Goal: Information Seeking & Learning: Learn about a topic

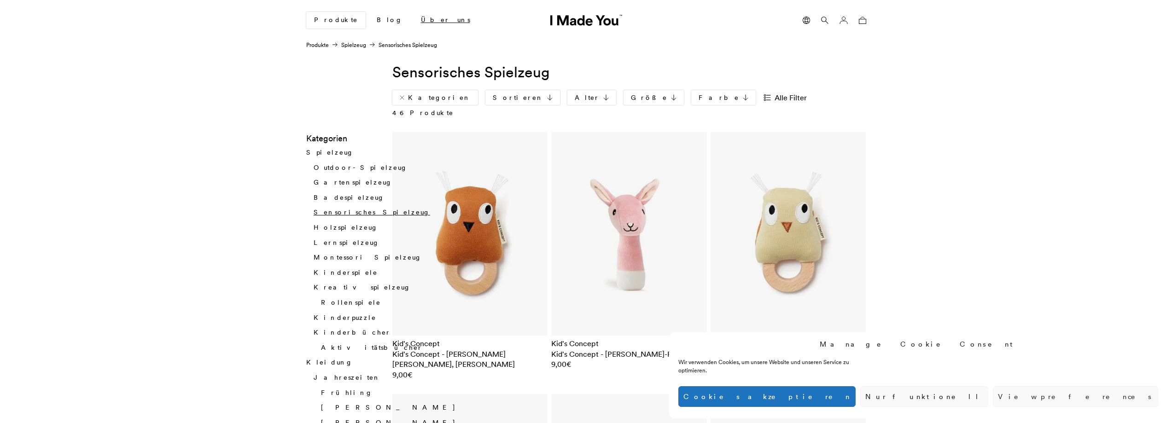
click at [413, 20] on link "Über uns" at bounding box center [445, 20] width 64 height 16
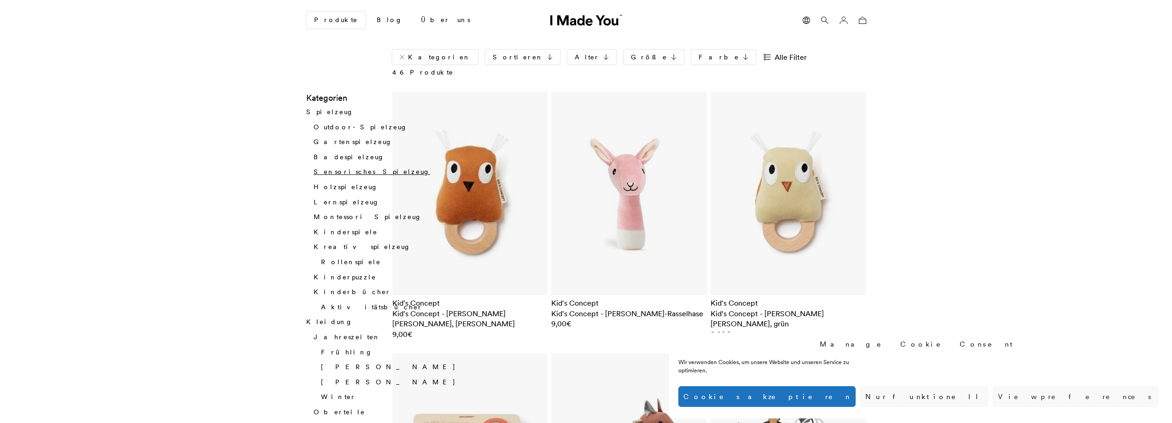
scroll to position [61, 0]
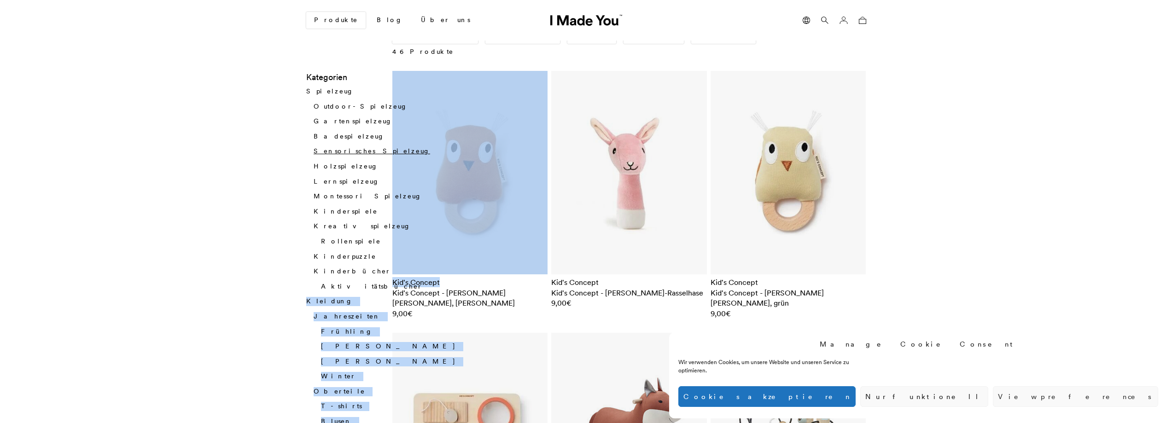
drag, startPoint x: 389, startPoint y: 269, endPoint x: 437, endPoint y: 271, distance: 48.4
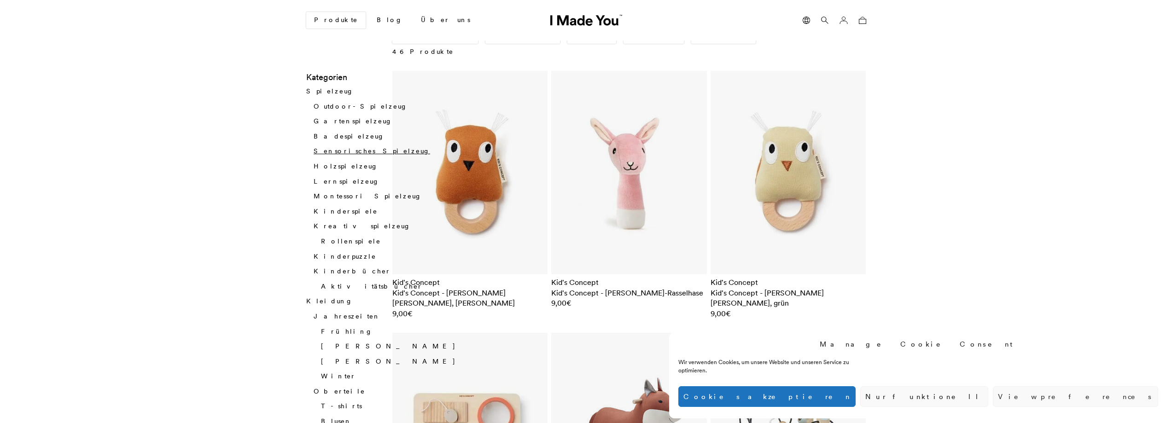
drag, startPoint x: 205, startPoint y: 221, endPoint x: 317, endPoint y: 245, distance: 114.0
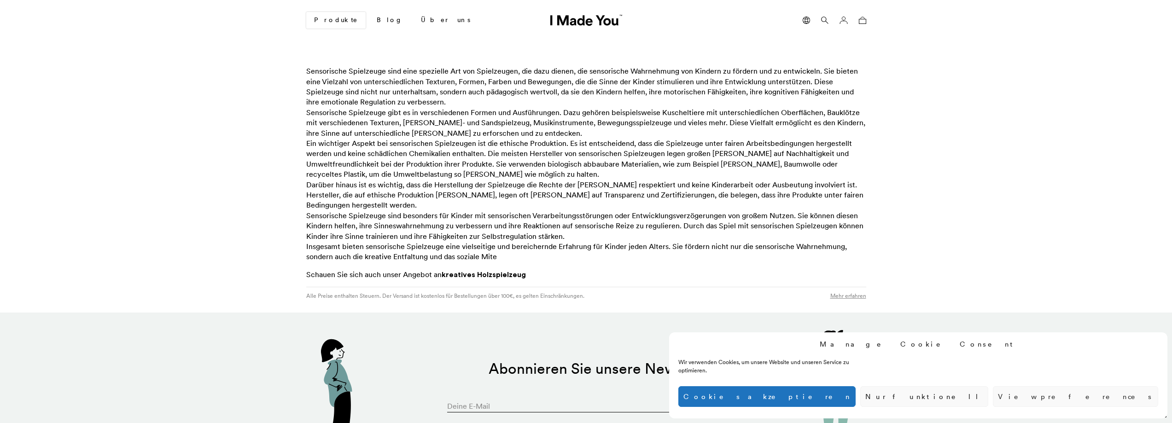
scroll to position [4360, 0]
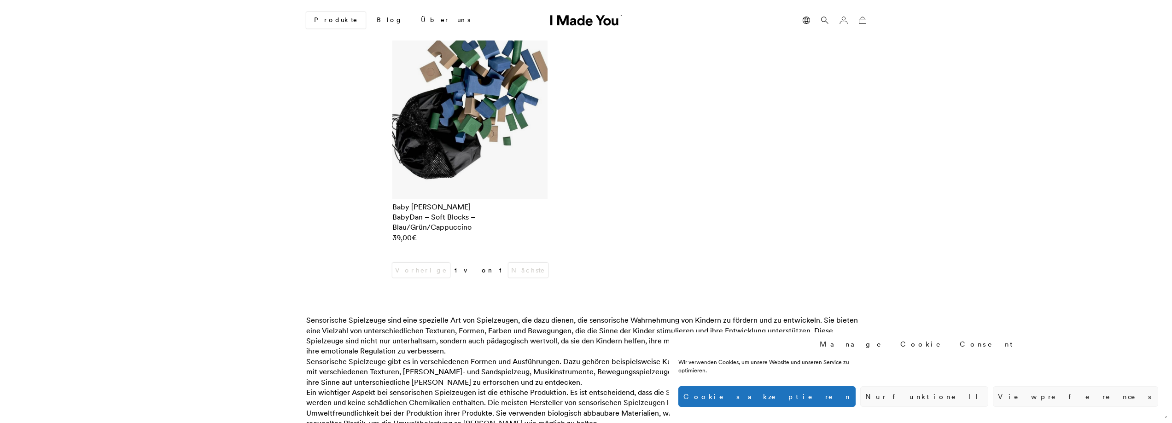
scroll to position [3747, 0]
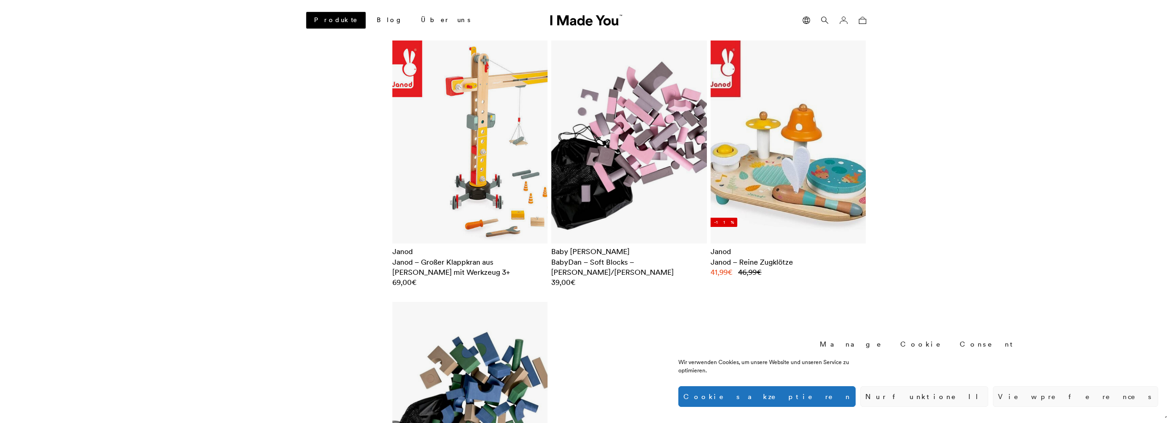
click at [328, 17] on link "Produkte" at bounding box center [335, 20] width 59 height 17
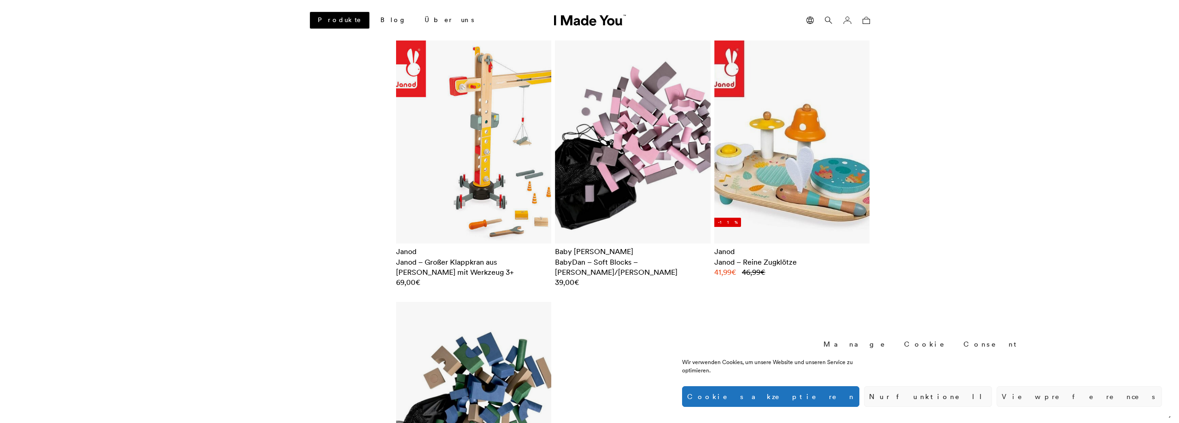
scroll to position [0, 0]
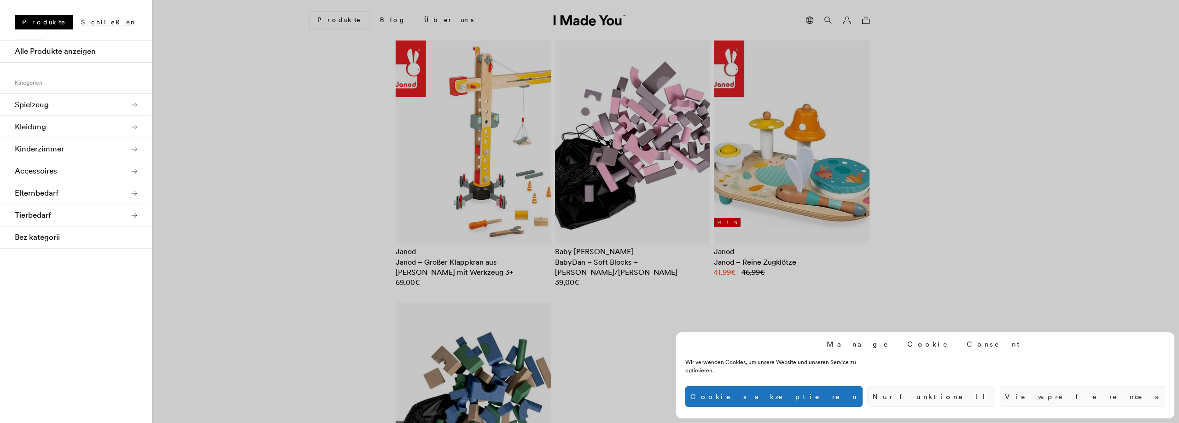
click at [862, 387] on button "Cookies akzeptieren" at bounding box center [773, 396] width 177 height 21
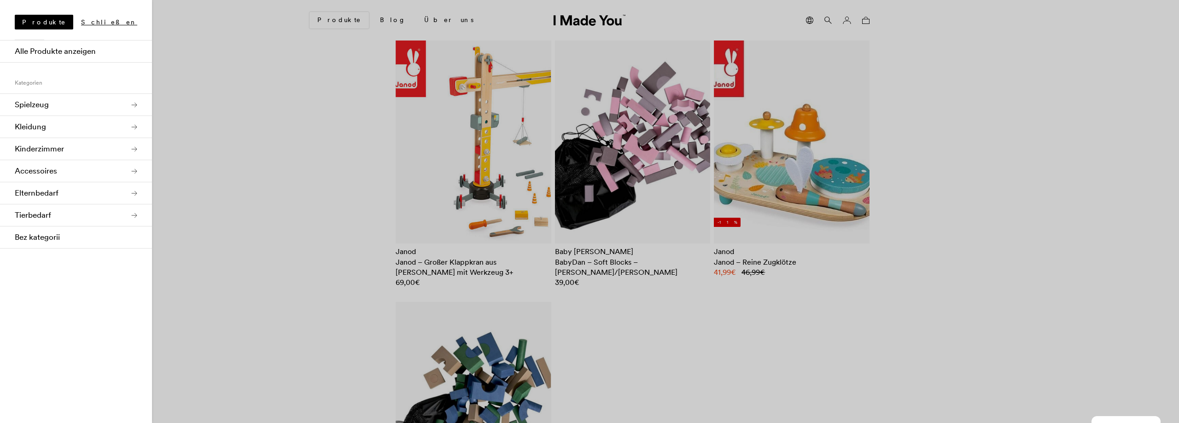
click at [57, 106] on link "Spielzeug" at bounding box center [76, 105] width 152 height 22
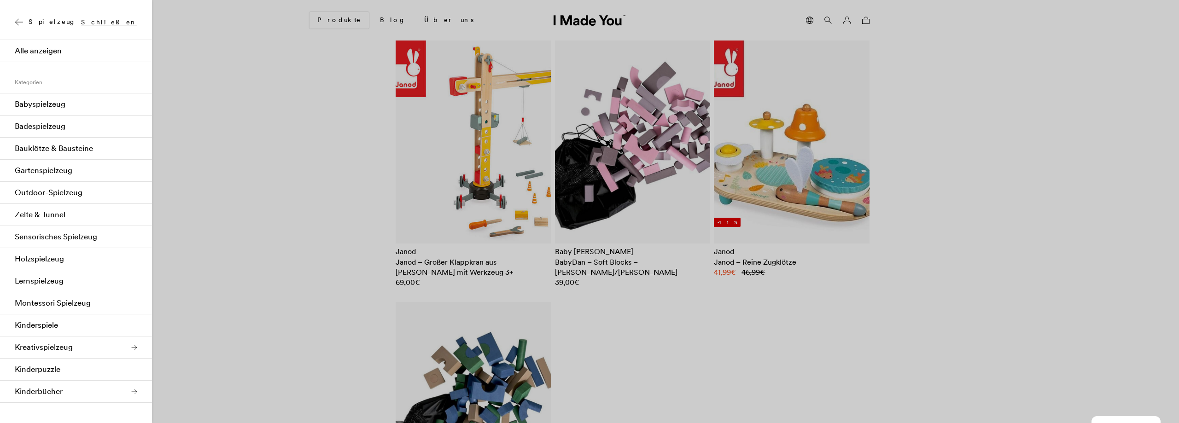
click at [52, 159] on link "Bauklötze & Bausteine" at bounding box center [76, 149] width 152 height 22
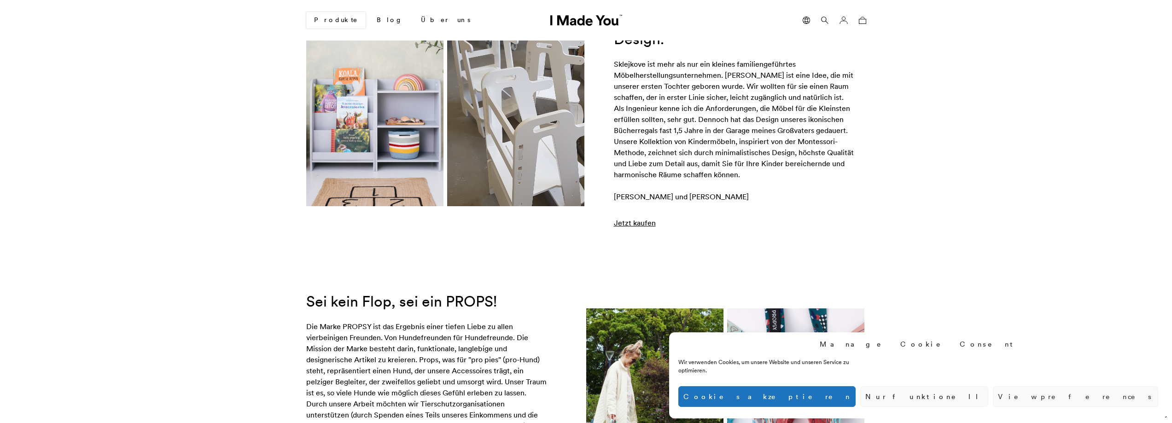
scroll to position [123, 0]
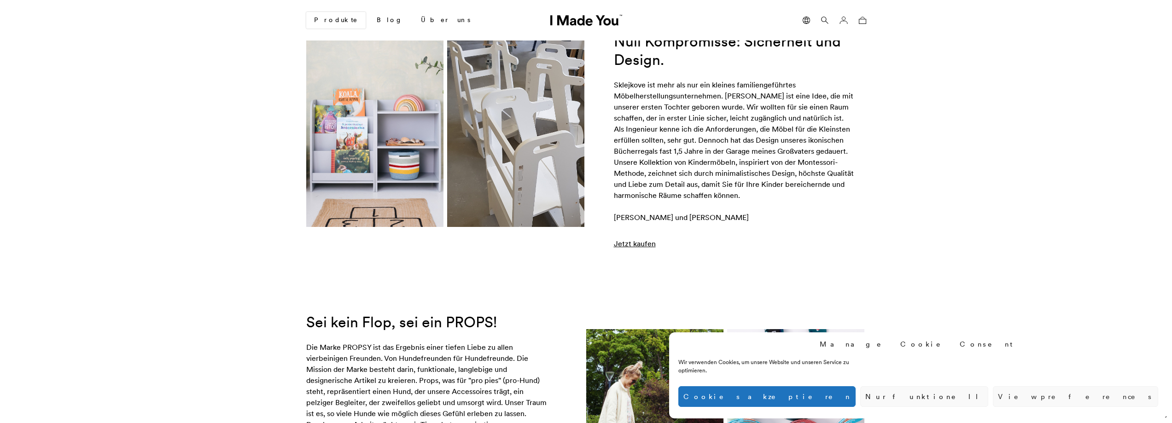
click at [708, 216] on div "Sklejkove ist mehr als nur ein kleines familiengeführtes Möbelherstellungsunter…" at bounding box center [734, 151] width 241 height 144
click at [629, 247] on link "Jetzt kaufen" at bounding box center [635, 243] width 42 height 11
click at [710, 214] on div "Sklejkove ist mehr als nur ein kleines familiengeführtes Möbelherstellungsunter…" at bounding box center [734, 151] width 241 height 144
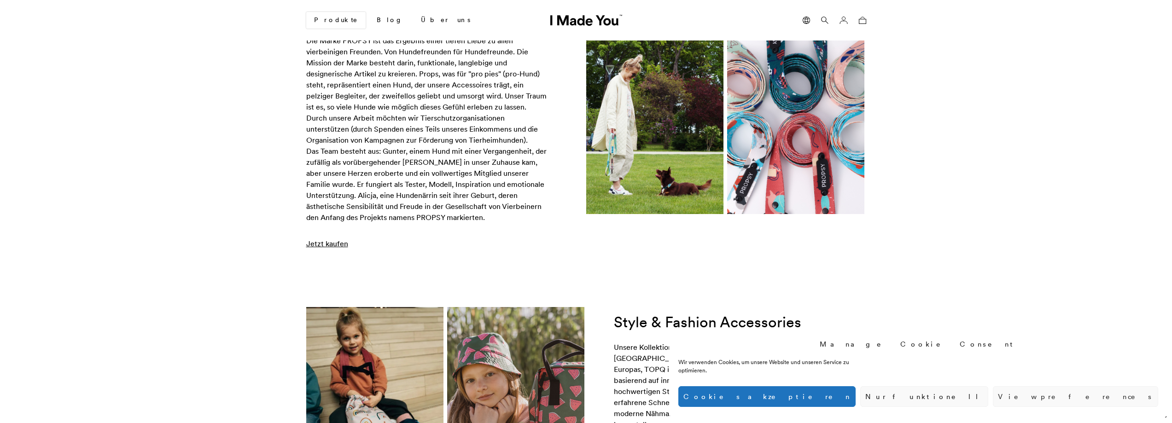
scroll to position [368, 0]
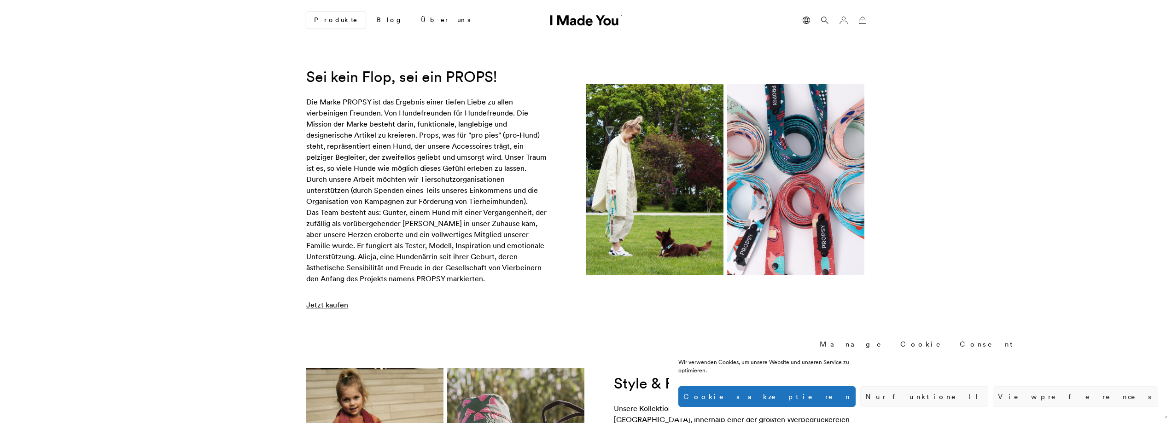
click at [346, 259] on div "Die Marke PROPSY ist das Ergebnis einer tiefen Liebe zu allen vierbeinigen Freu…" at bounding box center [426, 190] width 241 height 188
click at [349, 277] on div "Die Marke PROPSY ist das Ergebnis einer tiefen Liebe zu allen vierbeinigen Freu…" at bounding box center [426, 190] width 241 height 188
click at [350, 277] on div "Die Marke PROPSY ist das Ergebnis einer tiefen Liebe zu allen vierbeinigen Freu…" at bounding box center [426, 190] width 241 height 188
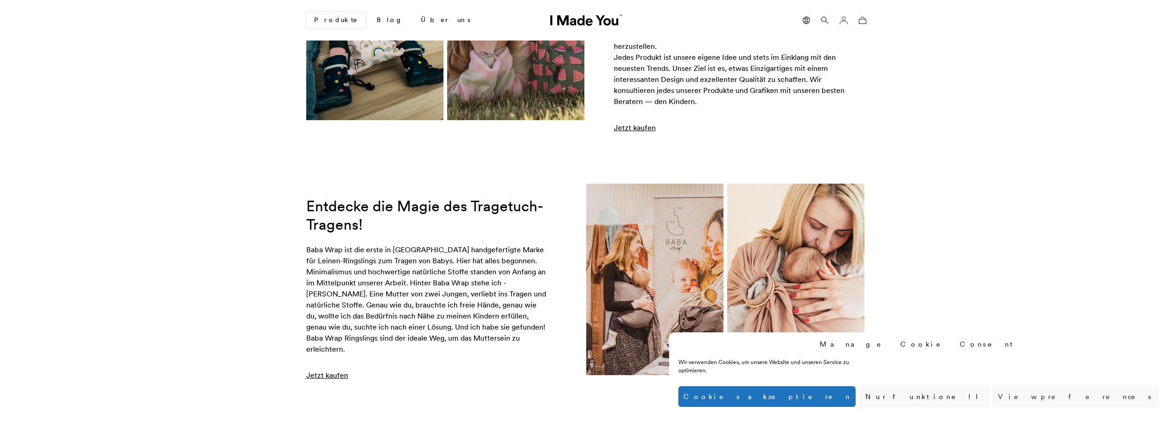
scroll to position [921, 0]
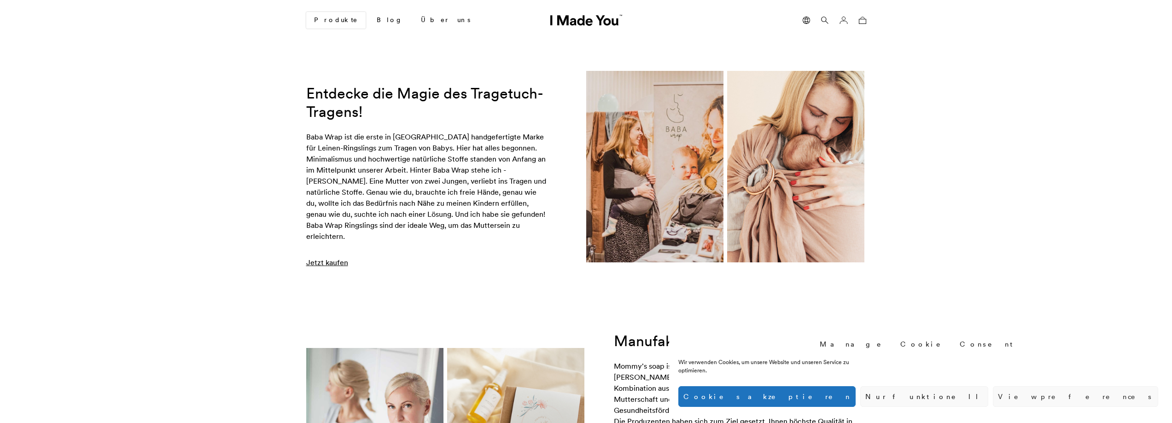
click at [442, 257] on div "Jetzt kaufen" at bounding box center [432, 262] width 252 height 11
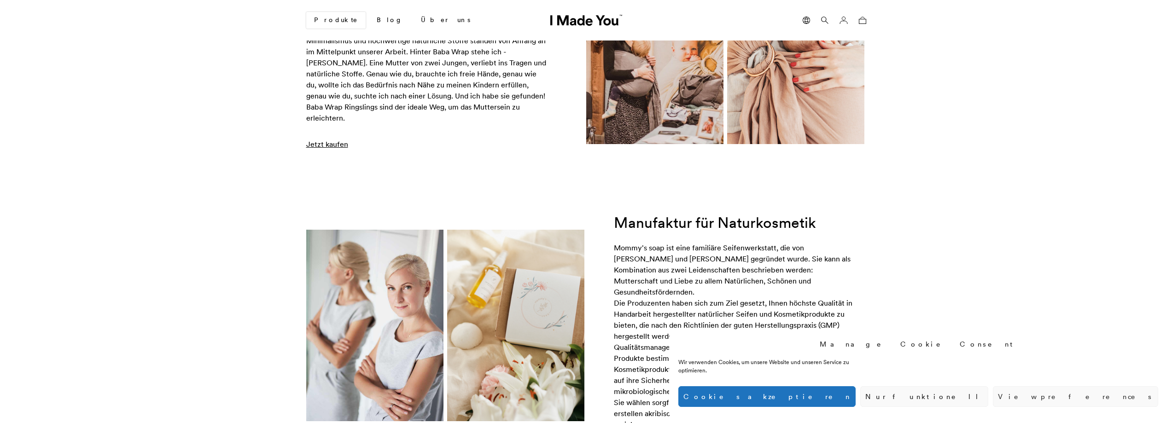
scroll to position [1105, 0]
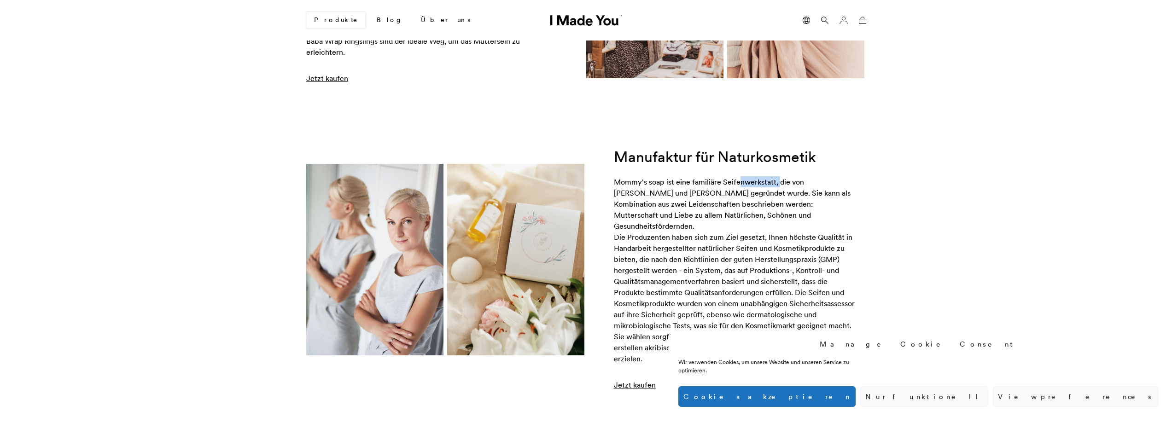
drag, startPoint x: 610, startPoint y: 160, endPoint x: 663, endPoint y: 160, distance: 52.5
click at [663, 160] on div "Manufaktur für Naturkosmetik Sie wählen sorgfältig die Inhaltsstoffe für jedes …" at bounding box center [586, 259] width 560 height 261
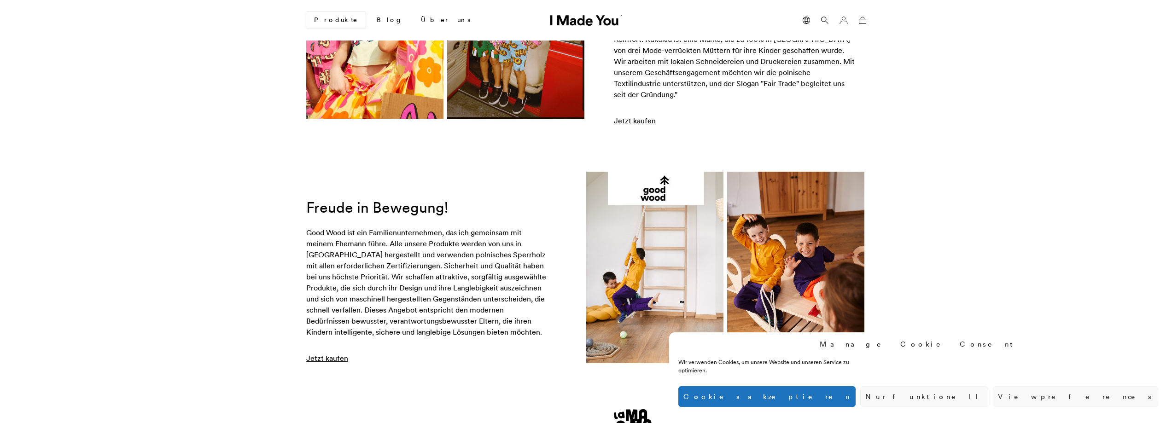
scroll to position [2886, 0]
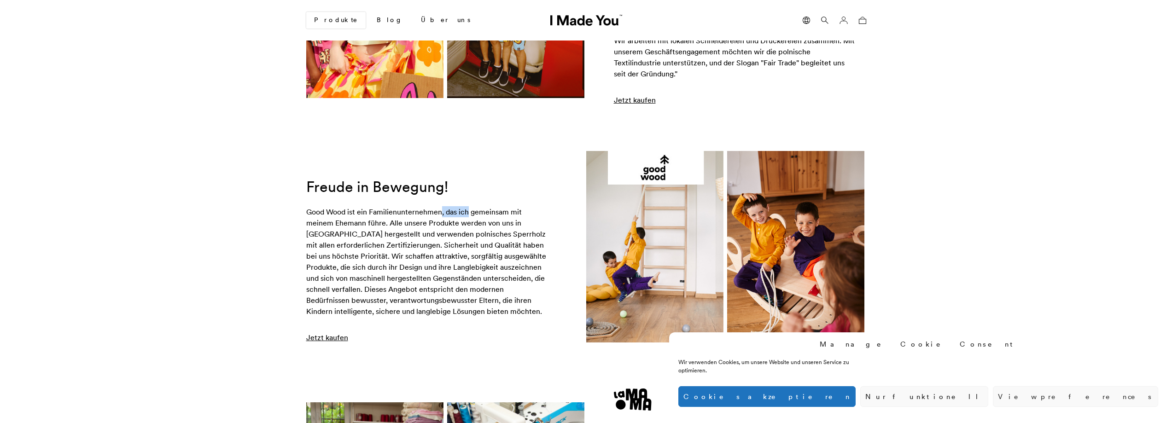
drag, startPoint x: 305, startPoint y: 167, endPoint x: 345, endPoint y: 169, distance: 39.7
click at [345, 169] on div "Freude in Bewegung!" at bounding box center [585, 247] width 589 height 192
copy div "Good Wood"
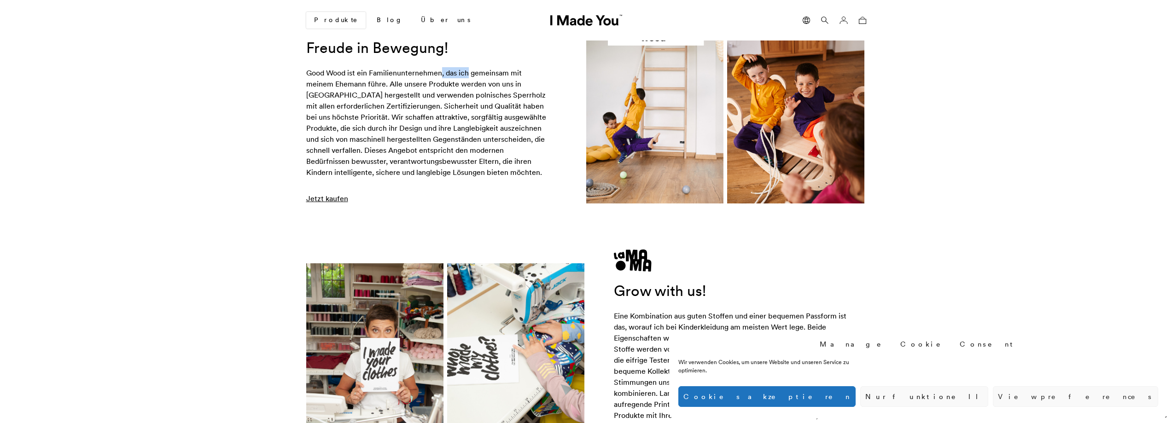
scroll to position [2824, 0]
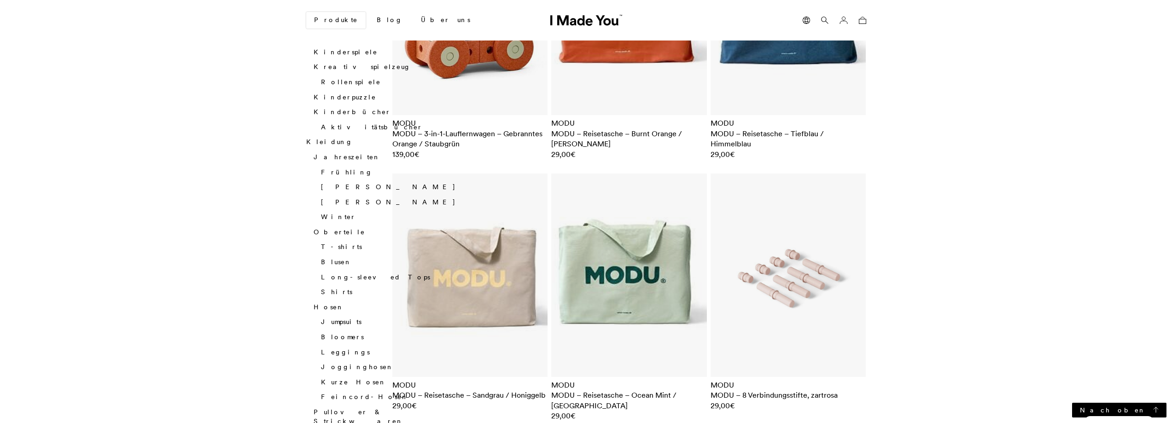
scroll to position [123, 0]
